Goal: Task Accomplishment & Management: Manage account settings

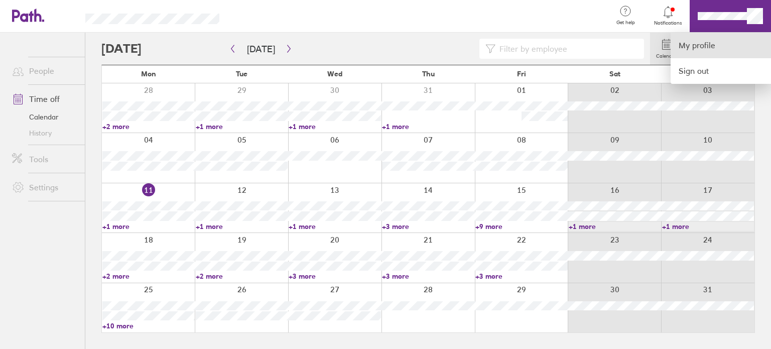
click at [723, 48] on link "My profile" at bounding box center [721, 46] width 100 height 26
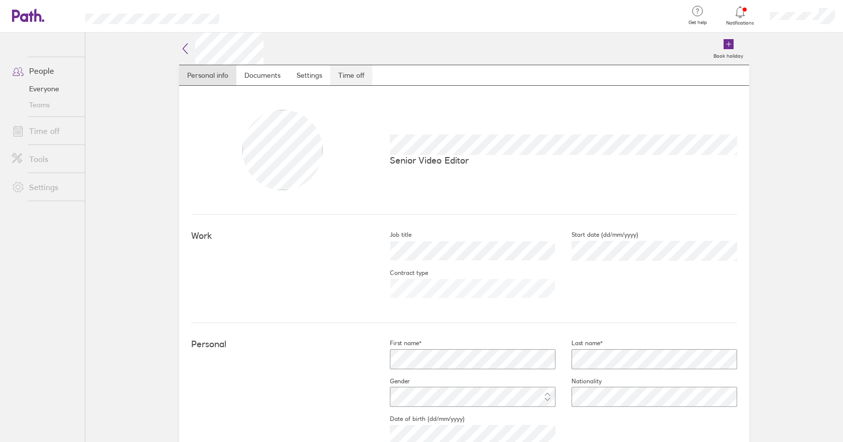
click at [341, 79] on link "Time off" at bounding box center [351, 75] width 42 height 20
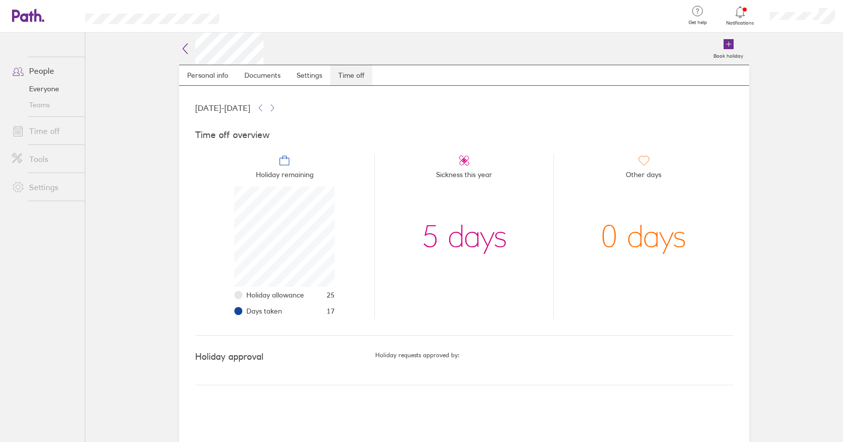
scroll to position [100, 100]
click at [247, 294] on li "Holiday allowance 25" at bounding box center [291, 295] width 88 height 16
click at [279, 108] on button at bounding box center [273, 108] width 12 height 12
click at [265, 110] on icon at bounding box center [261, 108] width 8 height 8
click at [203, 74] on link "Personal info" at bounding box center [207, 75] width 57 height 20
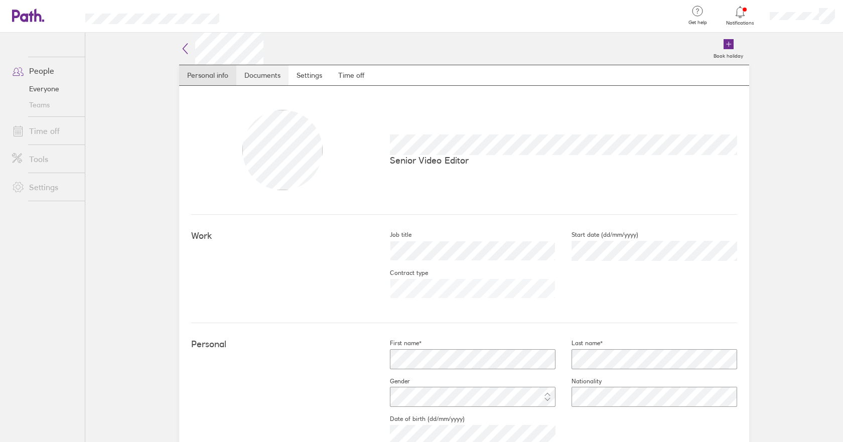
click at [248, 76] on link "Documents" at bounding box center [262, 75] width 52 height 20
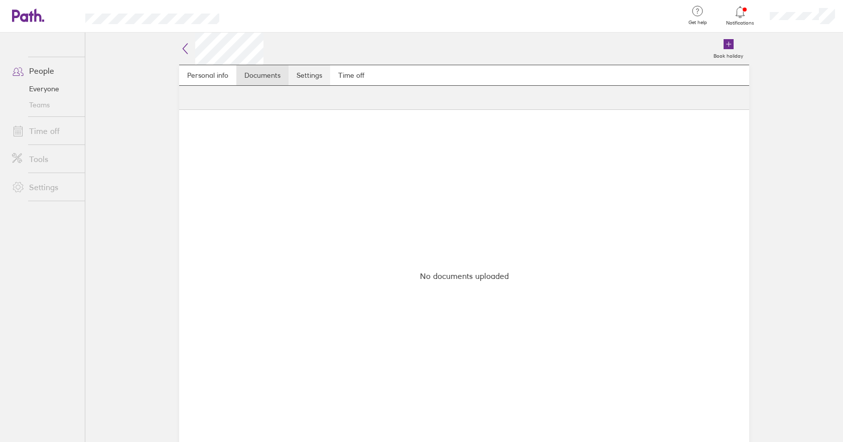
click at [293, 77] on link "Settings" at bounding box center [310, 75] width 42 height 20
